Goal: Transaction & Acquisition: Purchase product/service

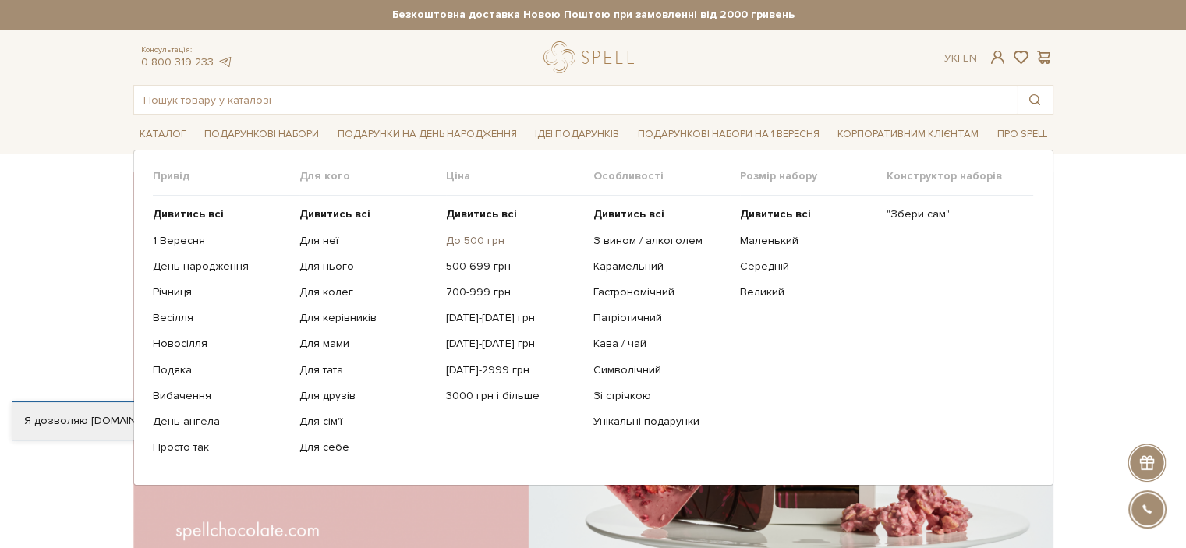
click at [485, 239] on link "До 500 грн" at bounding box center [513, 241] width 135 height 14
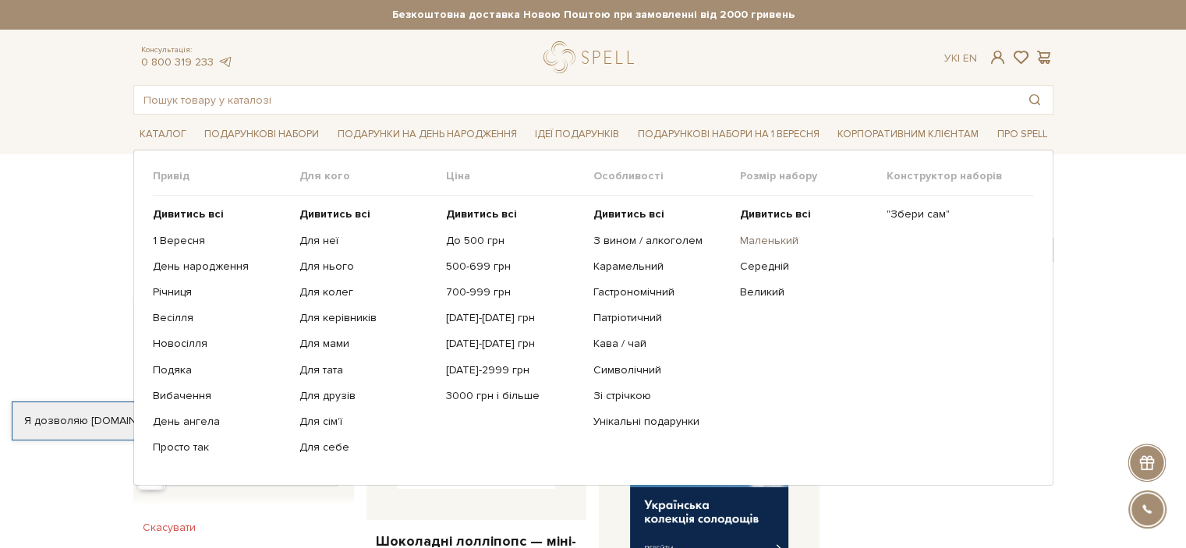
click at [756, 243] on link "Маленький" at bounding box center [807, 241] width 135 height 14
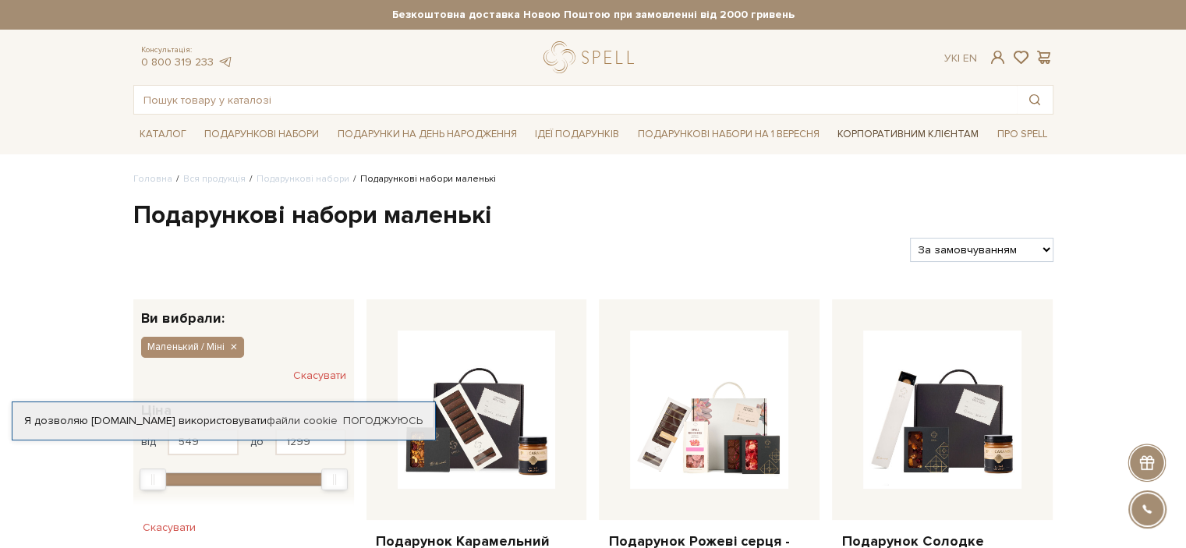
click at [898, 133] on link "Корпоративним клієнтам" at bounding box center [908, 134] width 154 height 27
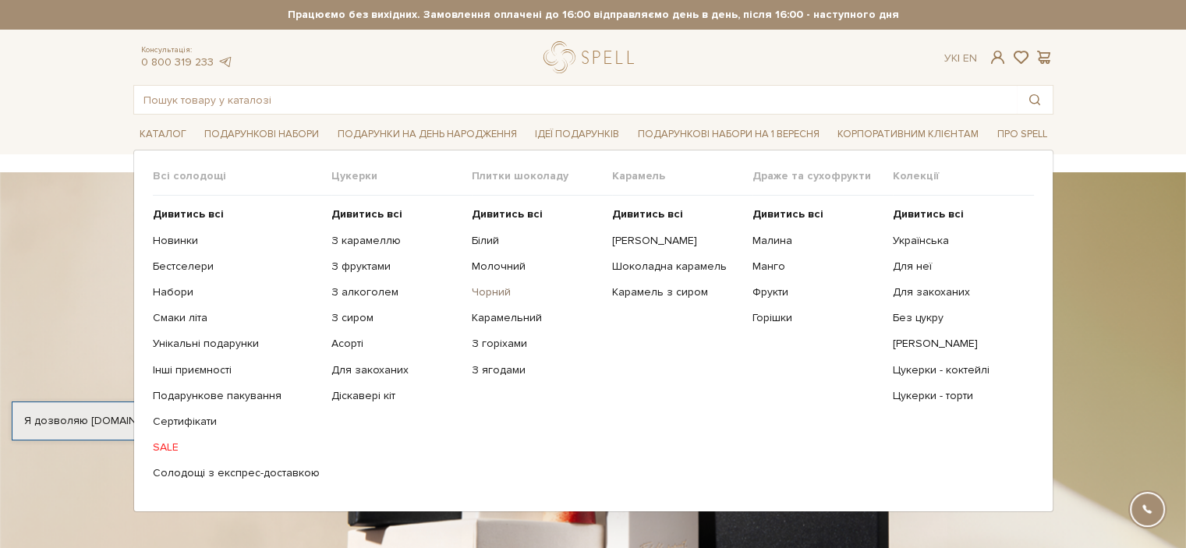
click at [480, 288] on link "Чорний" at bounding box center [536, 292] width 129 height 14
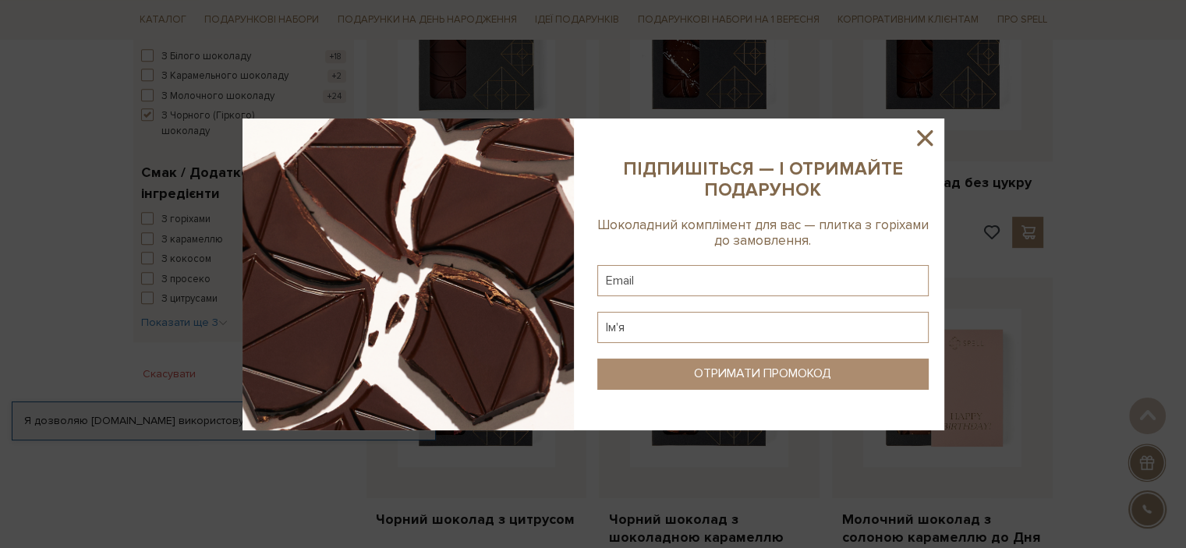
scroll to position [624, 0]
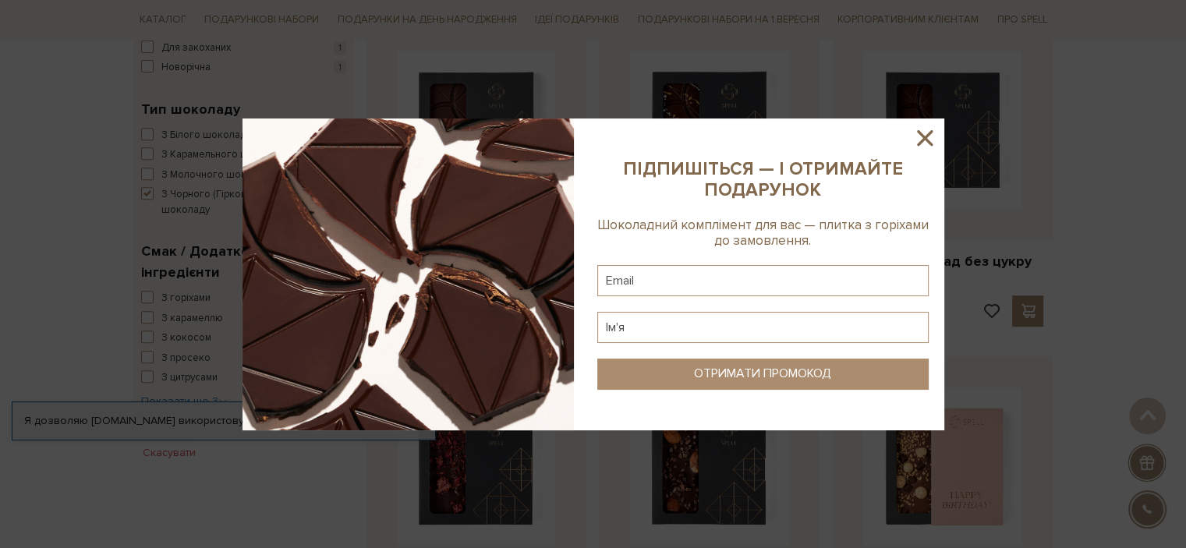
click at [927, 136] on icon at bounding box center [925, 138] width 16 height 16
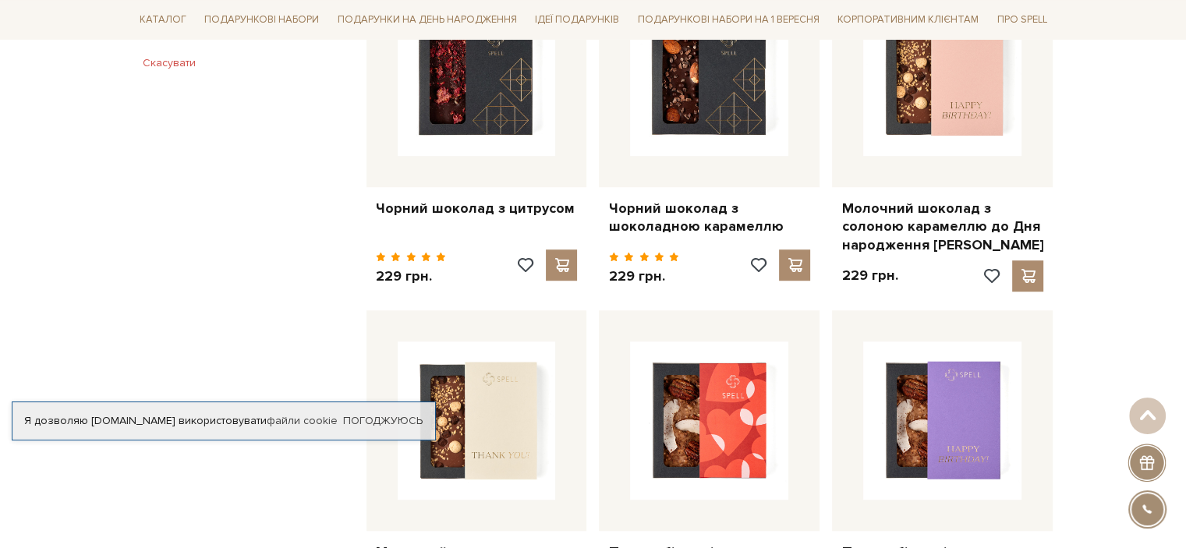
scroll to position [936, 0]
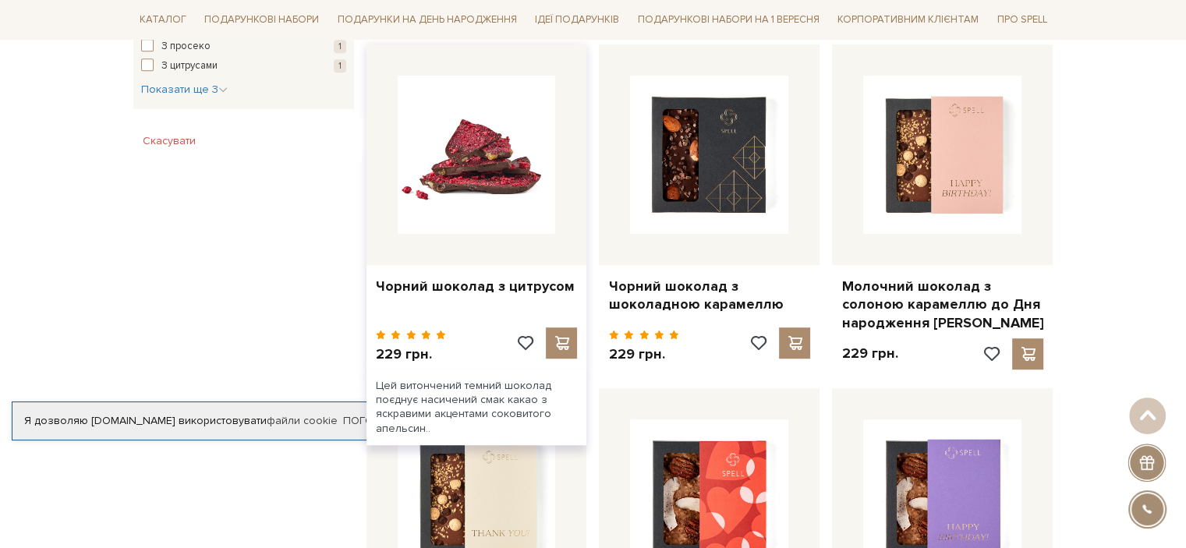
click at [422, 168] on img at bounding box center [477, 155] width 158 height 158
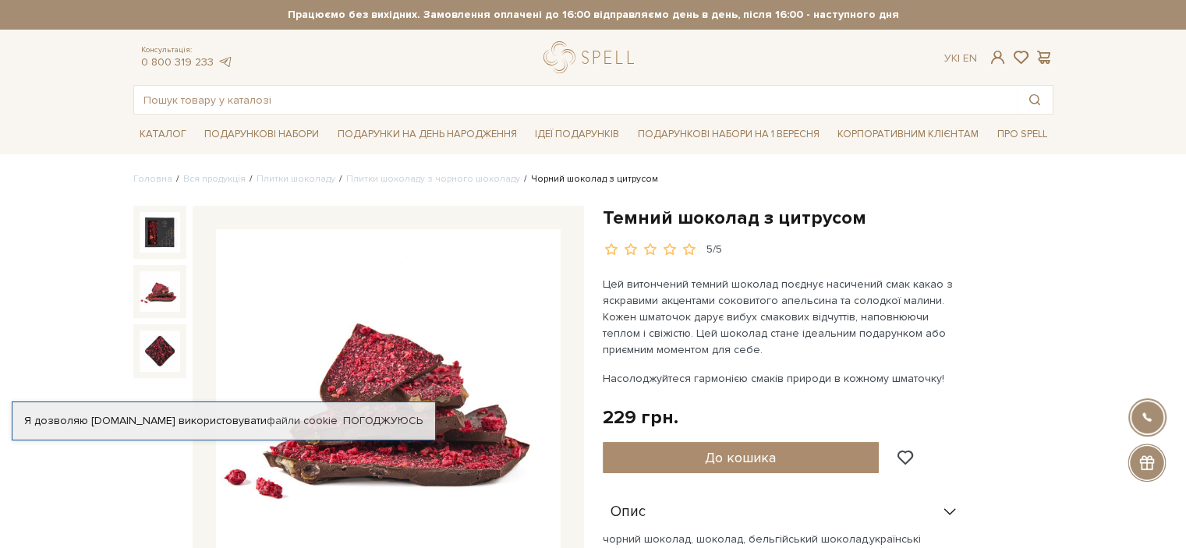
click at [172, 292] on img at bounding box center [160, 291] width 41 height 41
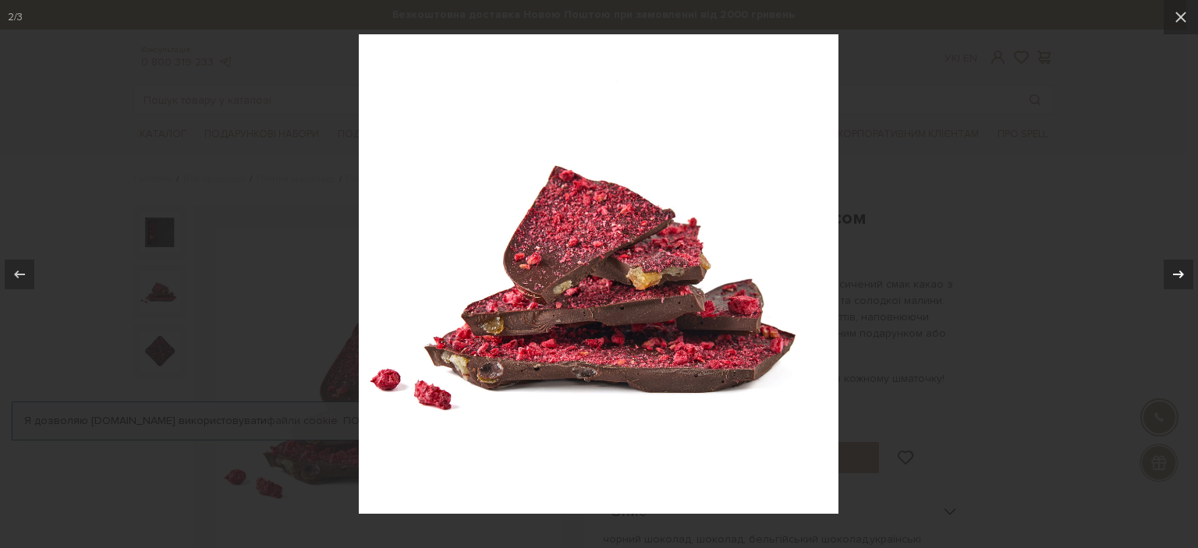
click at [1183, 271] on icon at bounding box center [1178, 274] width 19 height 19
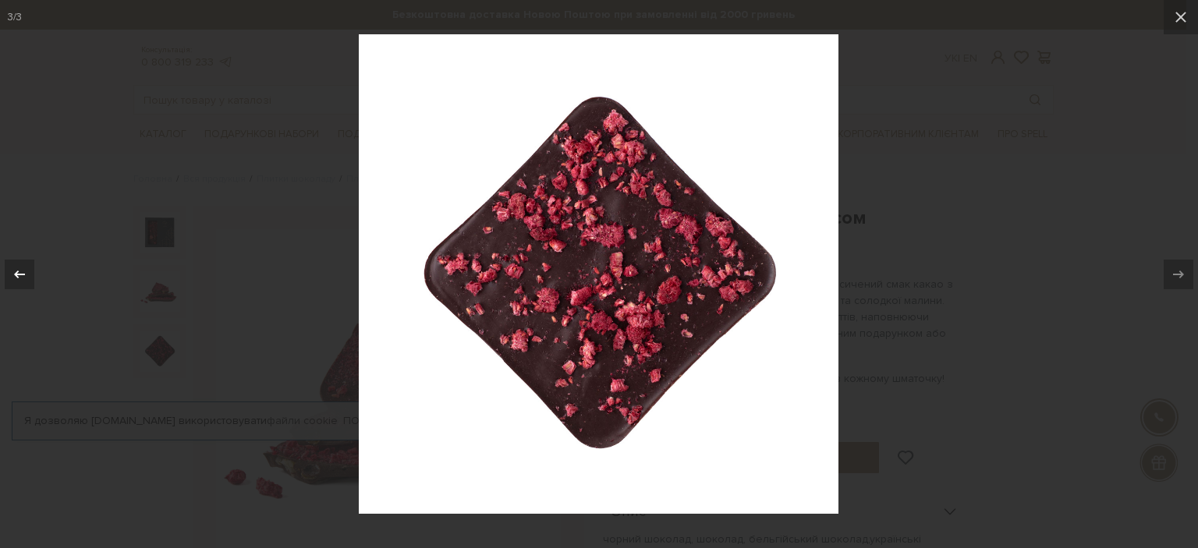
click at [9, 275] on div at bounding box center [20, 275] width 30 height 30
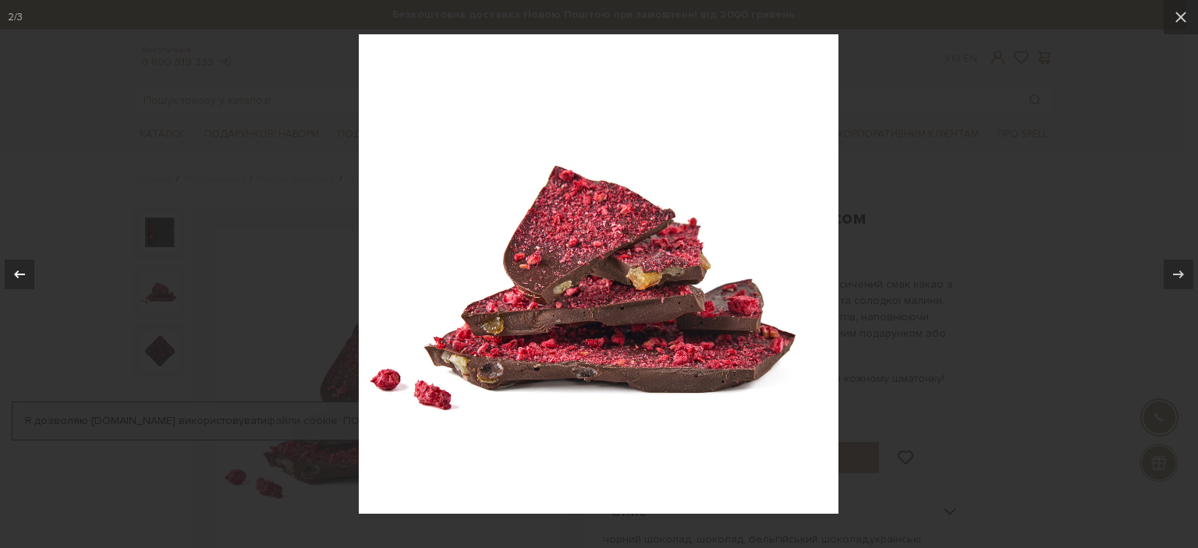
click at [5, 270] on div at bounding box center [20, 275] width 30 height 30
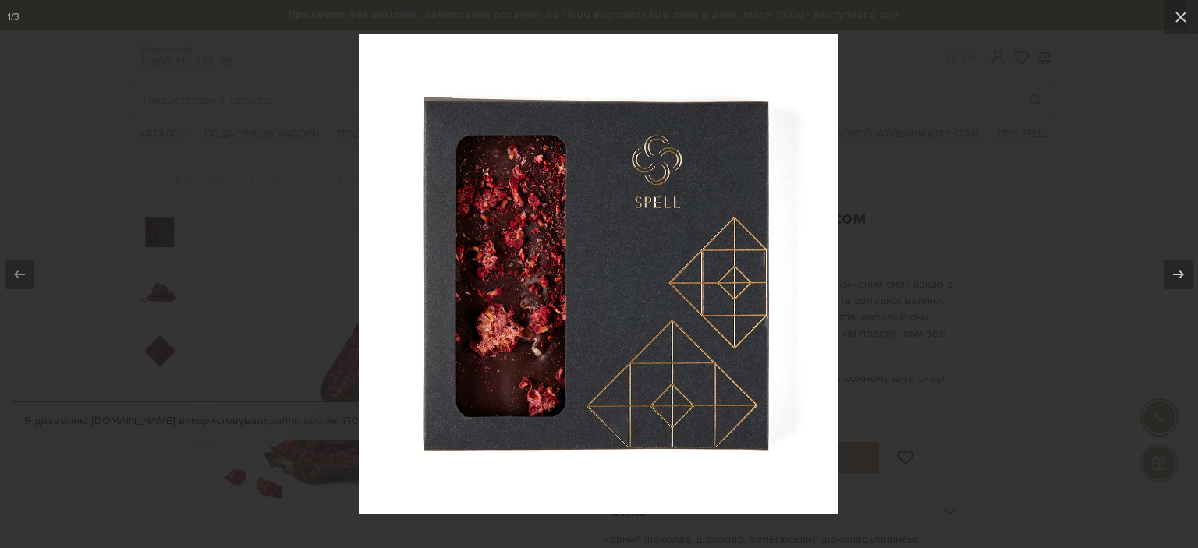
click at [263, 331] on div at bounding box center [599, 274] width 1198 height 548
